Goal: Register for event/course

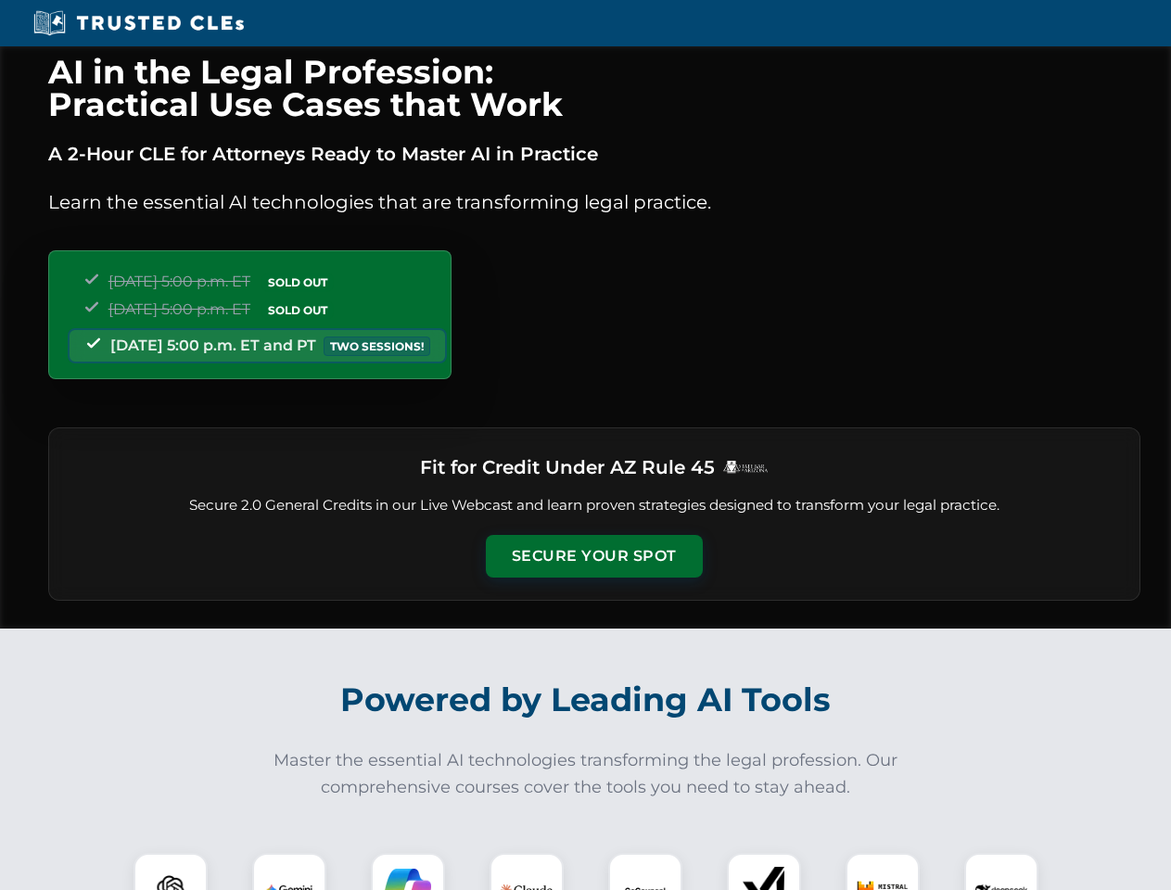
click at [593, 556] on button "Secure Your Spot" at bounding box center [594, 556] width 217 height 43
click at [171, 872] on img at bounding box center [171, 890] width 54 height 54
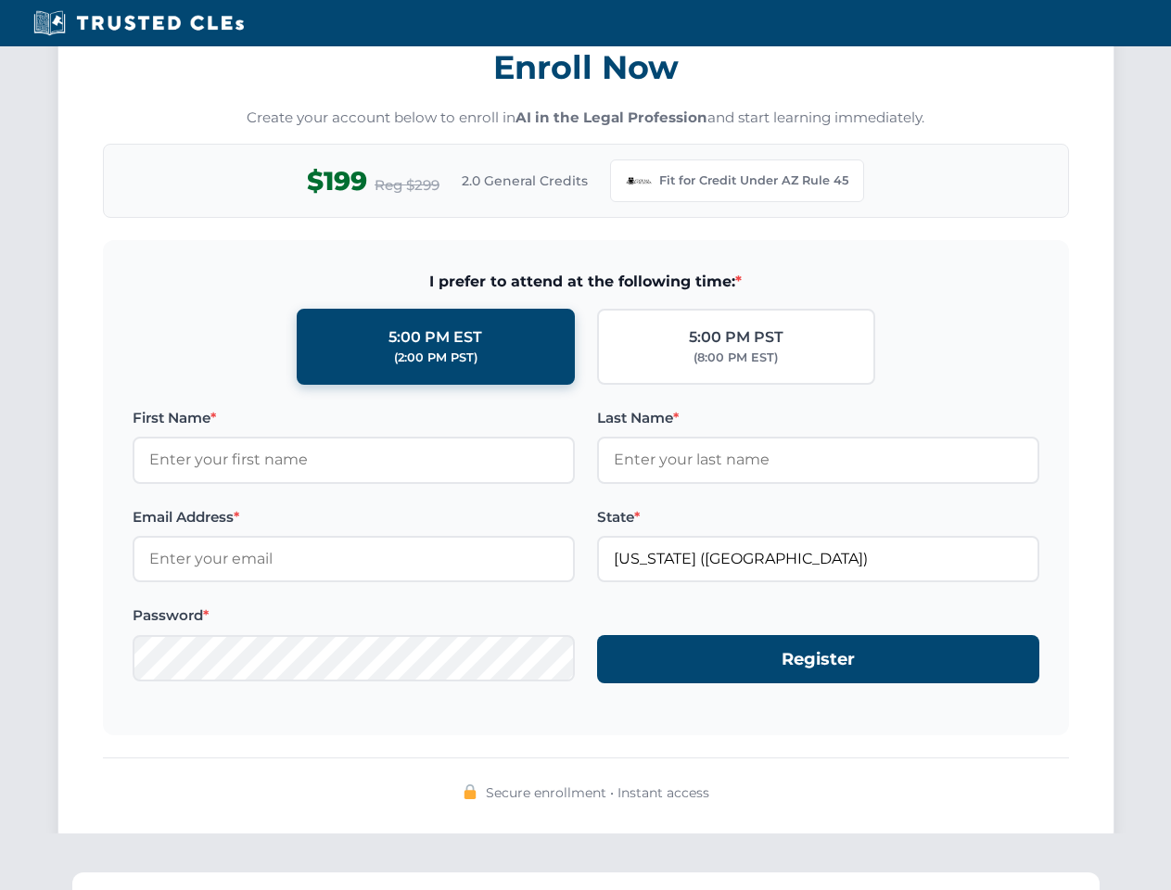
scroll to position [1807, 0]
